Goal: Information Seeking & Learning: Check status

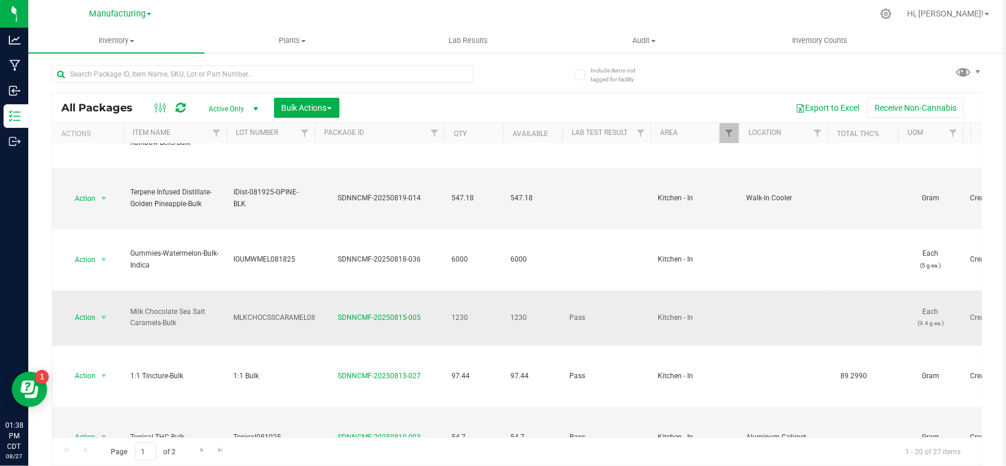
scroll to position [134, 0]
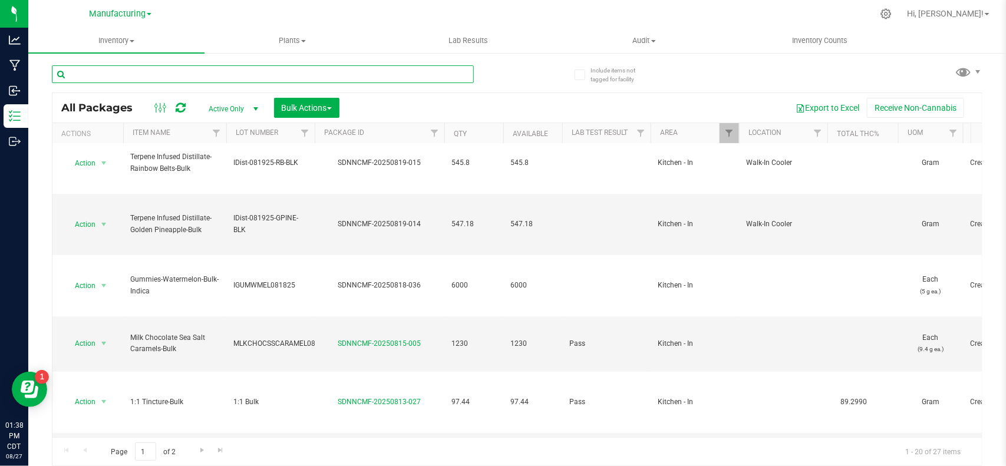
click at [124, 72] on input "text" at bounding box center [263, 74] width 422 height 18
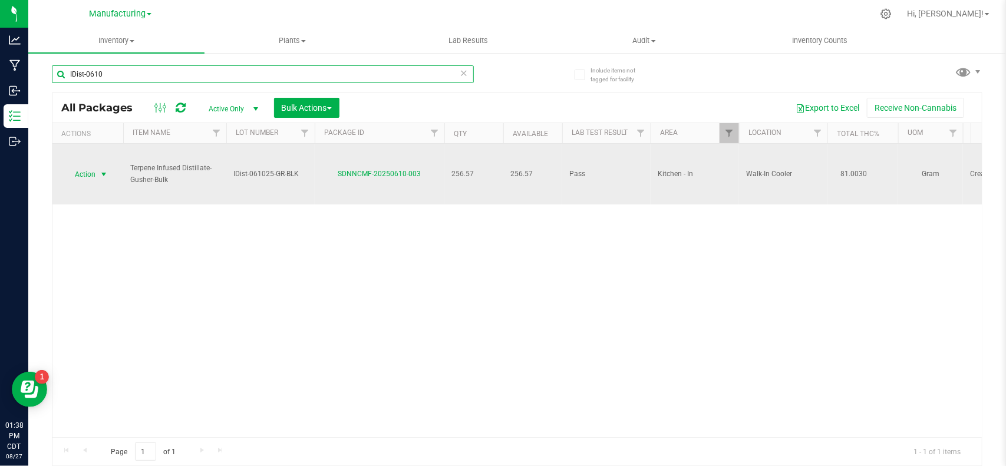
type input "IDist-0610"
click at [80, 170] on span "Action" at bounding box center [80, 174] width 32 height 16
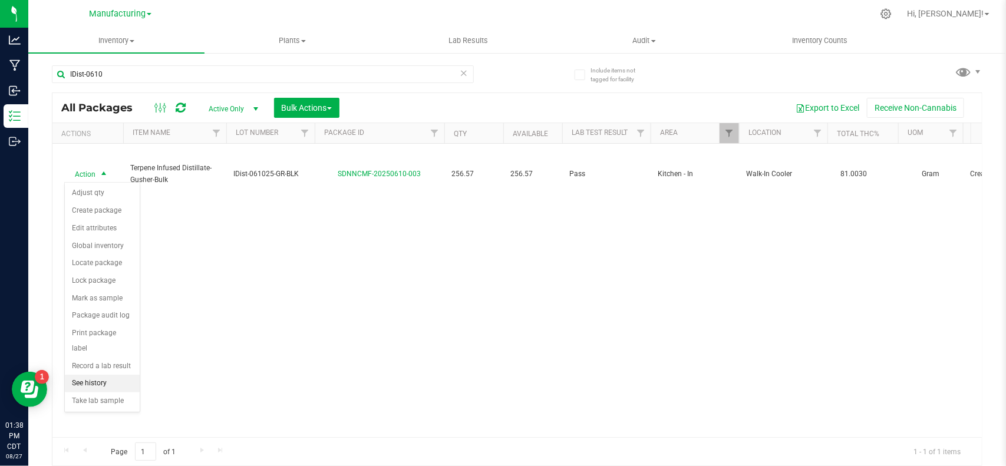
click at [93, 375] on li "See history" at bounding box center [102, 384] width 75 height 18
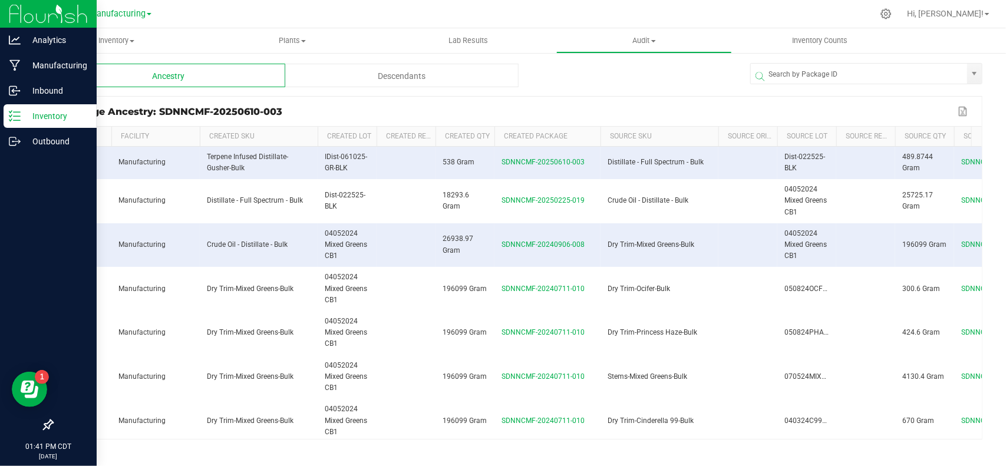
click at [14, 115] on icon at bounding box center [15, 116] width 12 height 12
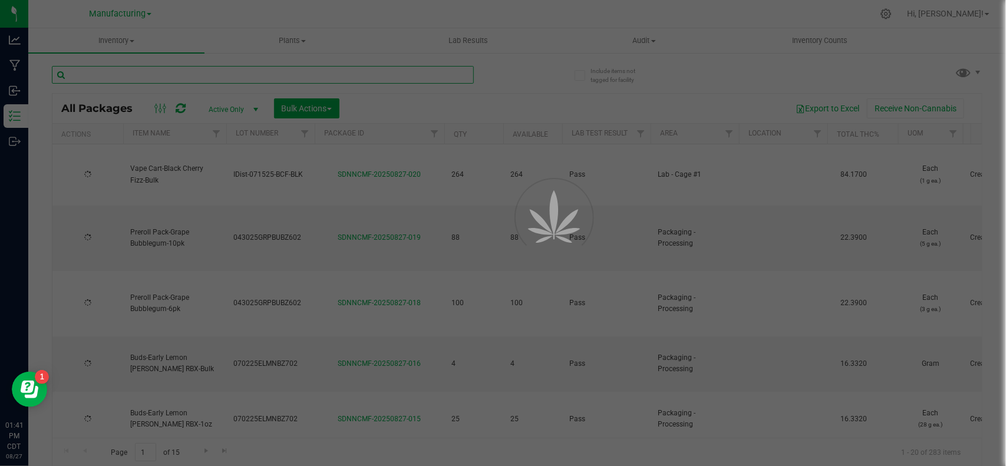
click at [181, 74] on input "text" at bounding box center [263, 75] width 422 height 18
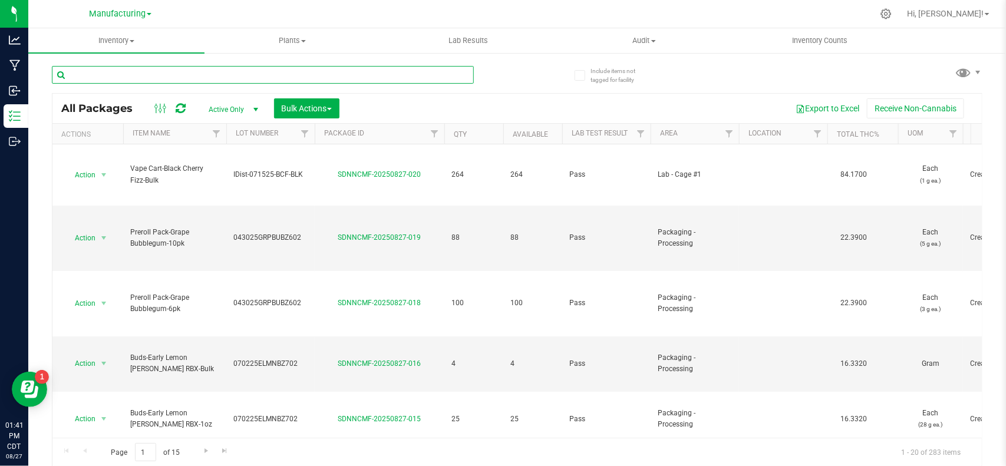
click at [187, 77] on input "text" at bounding box center [263, 75] width 422 height 18
paste input "IDIST-053024-BLK-GU"
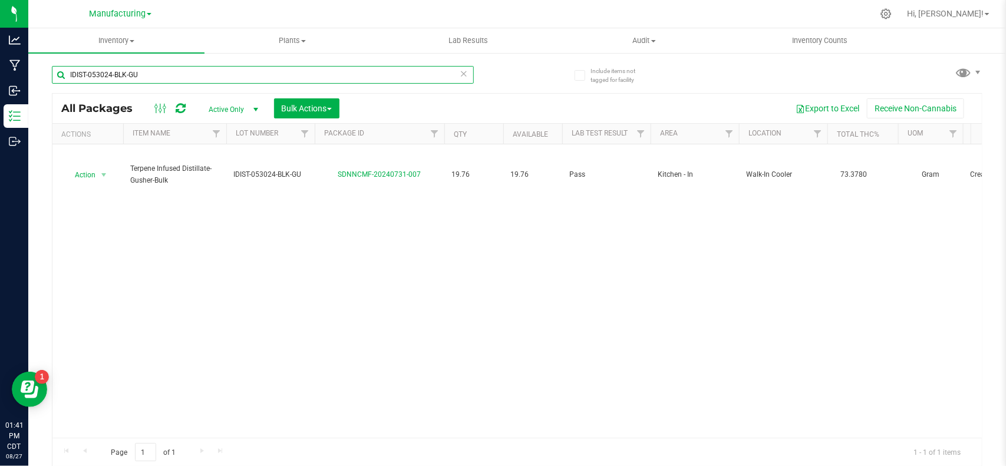
drag, startPoint x: 184, startPoint y: 77, endPoint x: 40, endPoint y: 74, distance: 143.8
click at [40, 74] on div "Include items not tagged for facility IDIST-053024-BLK-GU All Packages Active O…" at bounding box center [517, 231] width 978 height 359
click at [157, 74] on input "IDIST-053024-BLK-GU" at bounding box center [263, 75] width 422 height 18
click at [174, 71] on input "IDIST-053024-BLK-GU" at bounding box center [263, 75] width 422 height 18
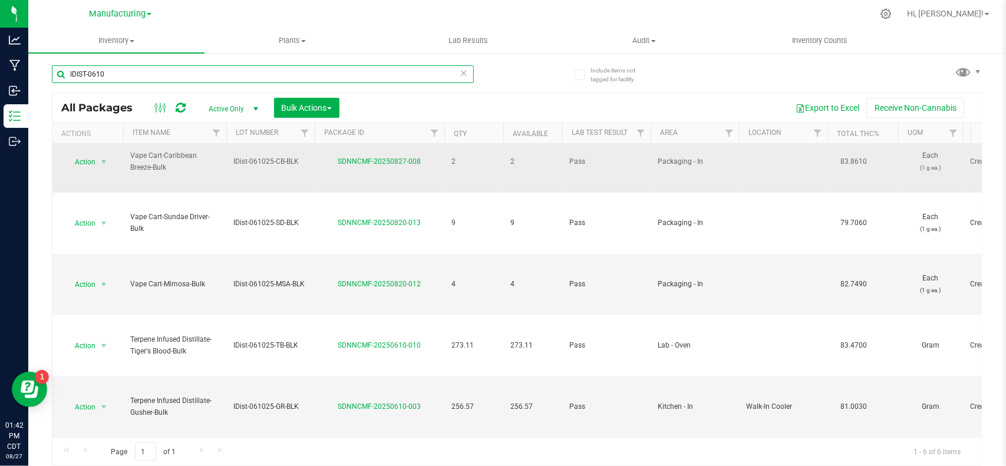
scroll to position [89, 0]
type input "IDIST-0610"
click at [89, 399] on span "Action" at bounding box center [80, 407] width 32 height 16
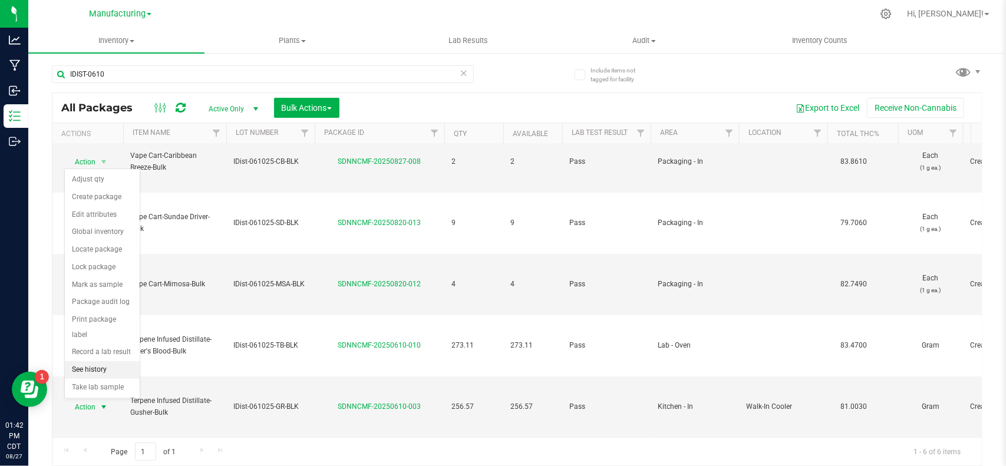
click at [104, 361] on li "See history" at bounding box center [102, 370] width 75 height 18
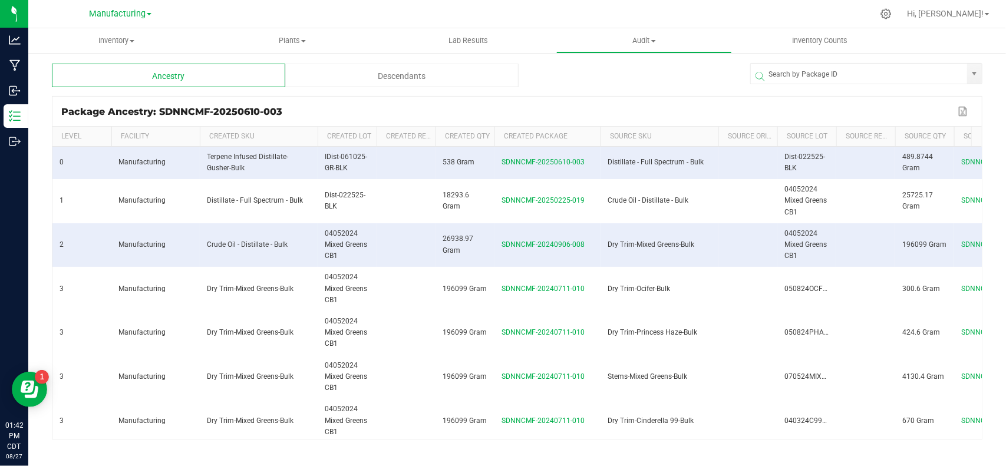
click at [429, 74] on div "Descendants" at bounding box center [401, 76] width 233 height 24
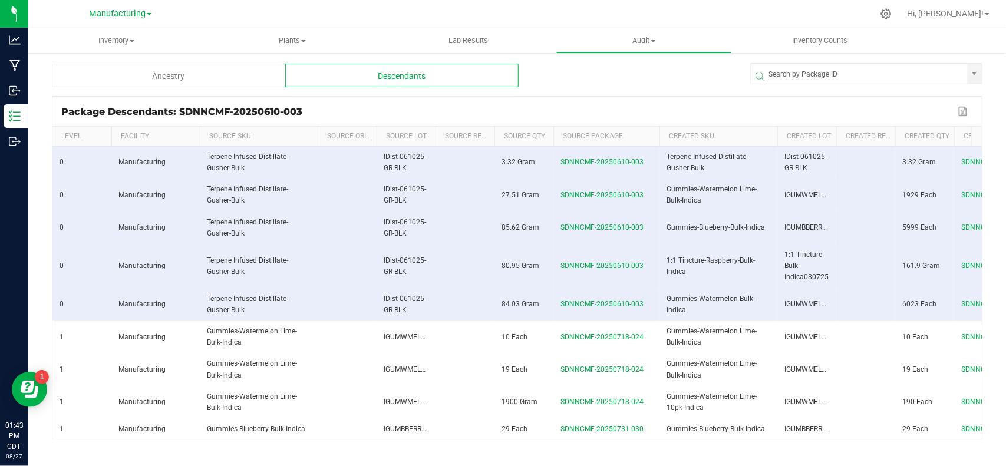
scroll to position [0, 177]
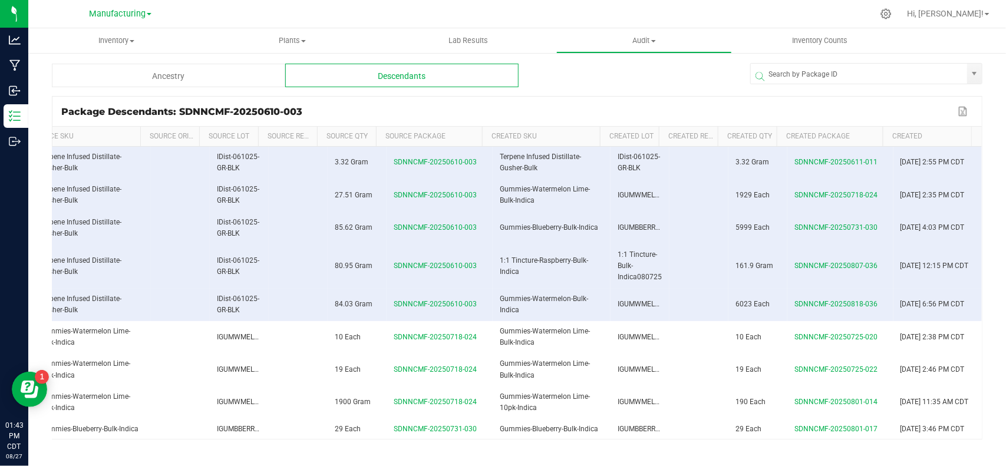
click at [918, 133] on th "Created" at bounding box center [927, 137] width 88 height 20
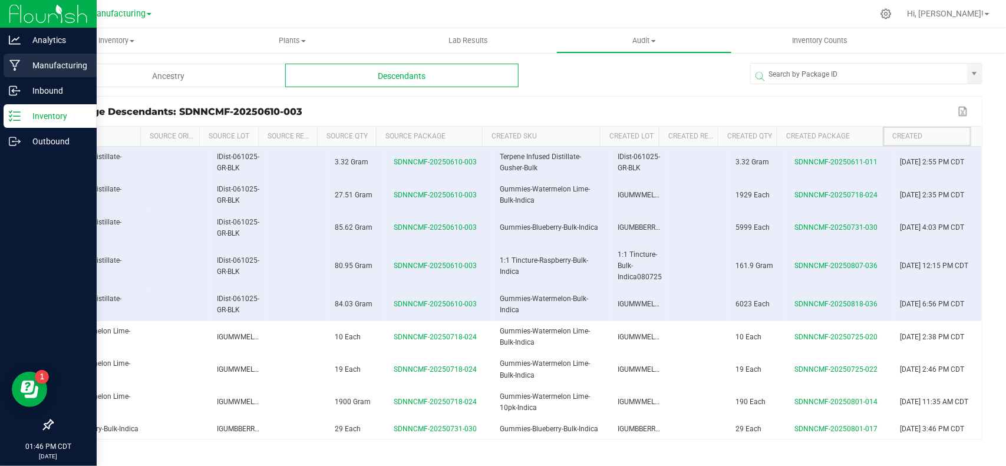
click at [27, 59] on p "Manufacturing" at bounding box center [56, 65] width 71 height 14
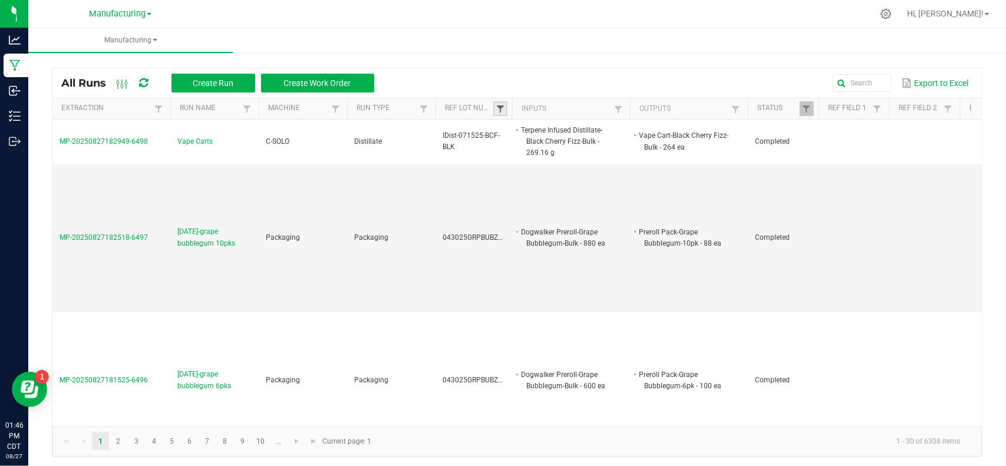
click at [500, 107] on span at bounding box center [500, 108] width 9 height 9
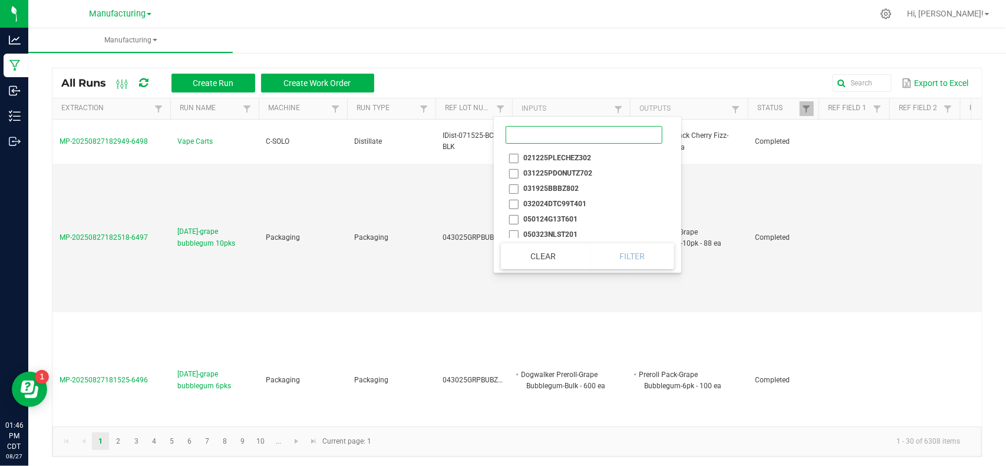
click at [540, 130] on input at bounding box center [584, 135] width 157 height 18
paste input "IDist-061025-GR-BLK"
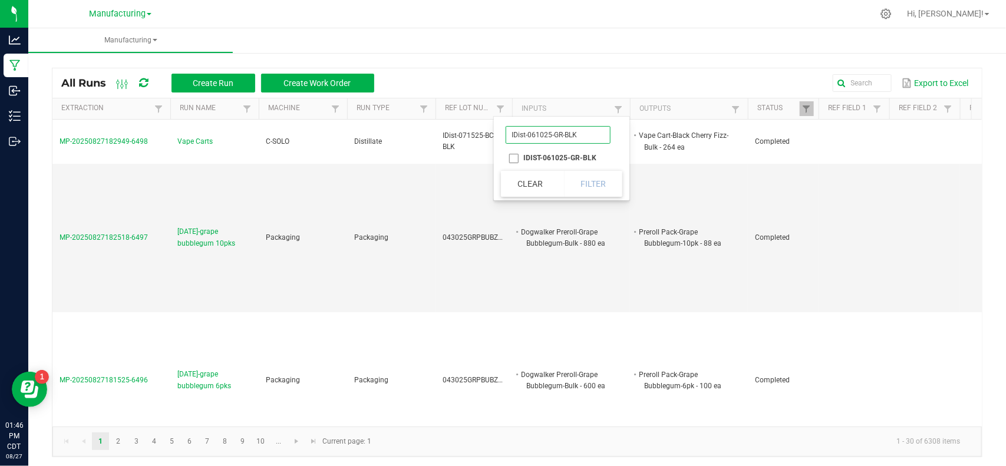
type input "IDist-061025-GR-BLK"
click at [537, 157] on li "IDIST-061025-GR-BLK" at bounding box center [558, 157] width 114 height 15
checkbox input "true"
click at [585, 184] on button "Filter" at bounding box center [593, 184] width 59 height 26
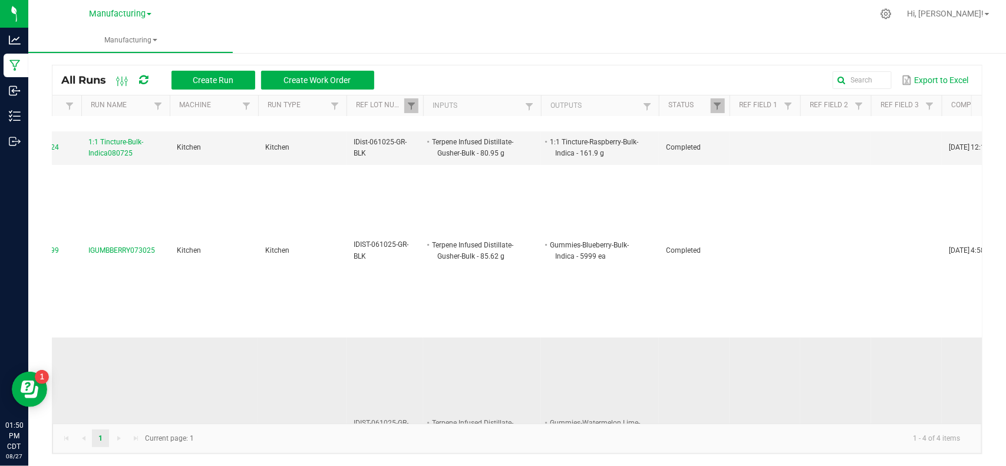
scroll to position [11, 89]
